Goal: Complete application form

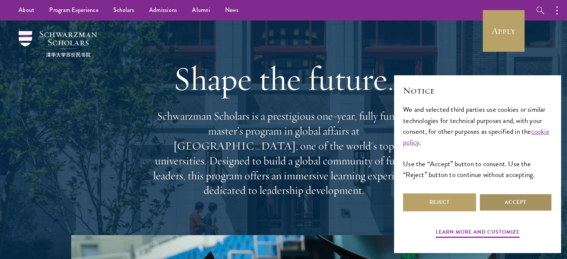
click at [506, 201] on button "Accept" at bounding box center [515, 203] width 73 height 18
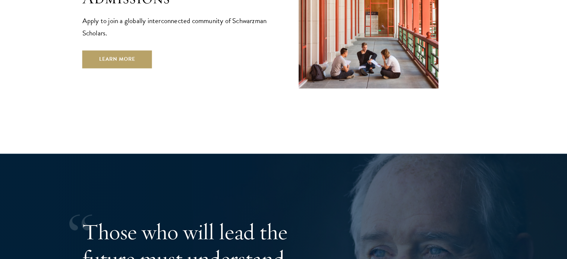
scroll to position [1313, 0]
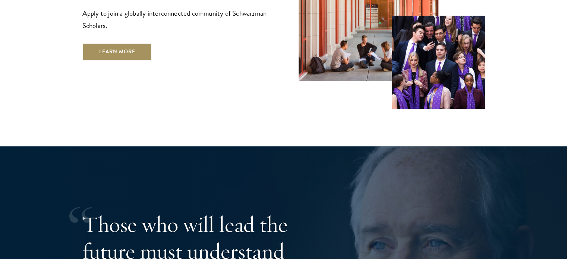
click at [116, 43] on link "Learn More" at bounding box center [117, 52] width 70 height 18
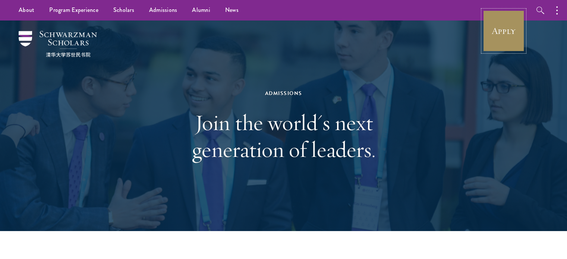
click at [492, 24] on link "Apply" at bounding box center [504, 31] width 42 height 42
